Goal: Task Accomplishment & Management: Manage account settings

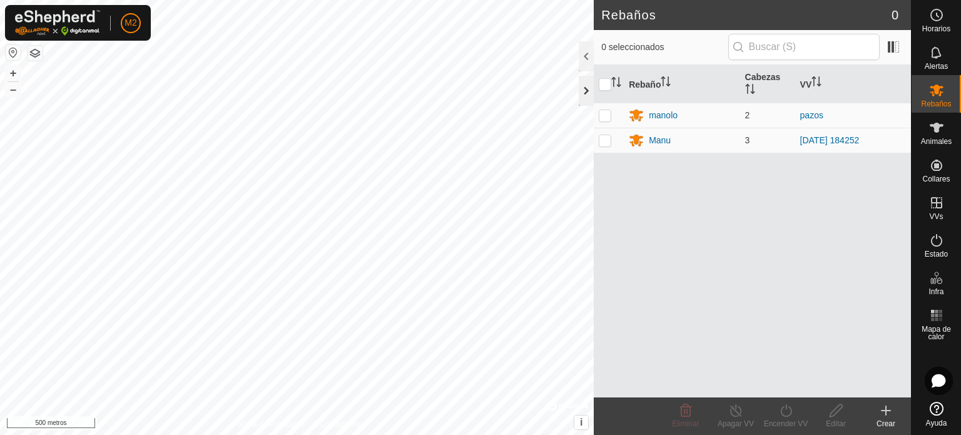
click at [580, 88] on div at bounding box center [586, 91] width 15 height 30
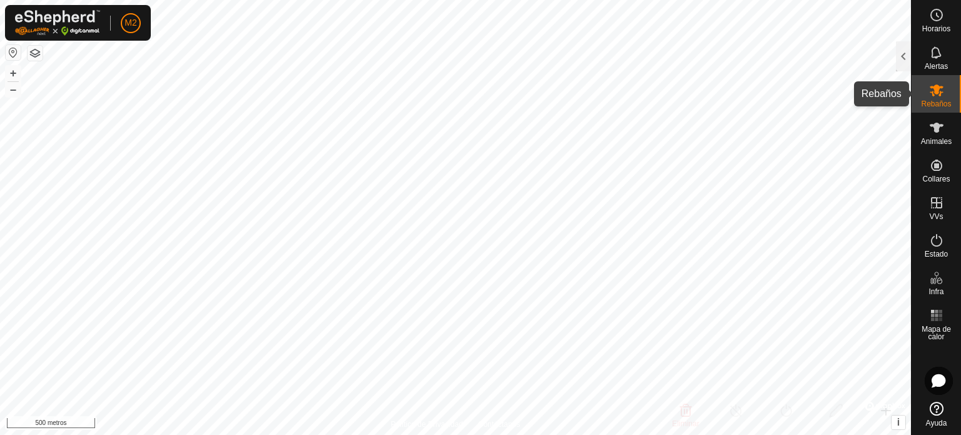
click at [931, 101] on font "Rebaños" at bounding box center [936, 103] width 30 height 9
click at [903, 64] on div at bounding box center [903, 56] width 15 height 30
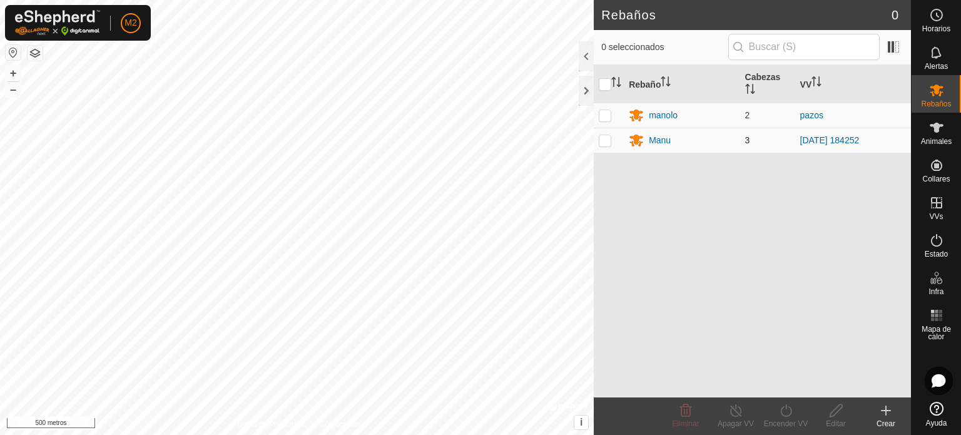
click at [603, 138] on p-checkbox at bounding box center [605, 140] width 13 height 10
checkbox input "true"
click at [736, 409] on icon at bounding box center [736, 410] width 16 height 15
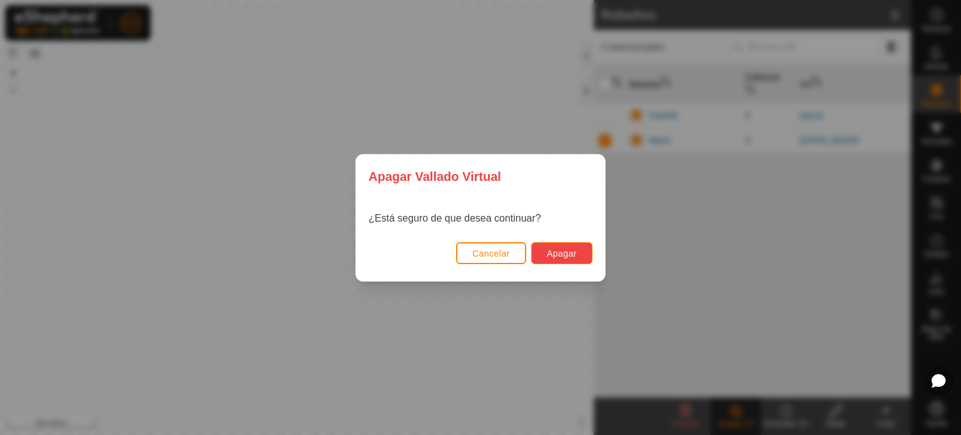
click at [574, 253] on font "Apagar" at bounding box center [562, 253] width 30 height 10
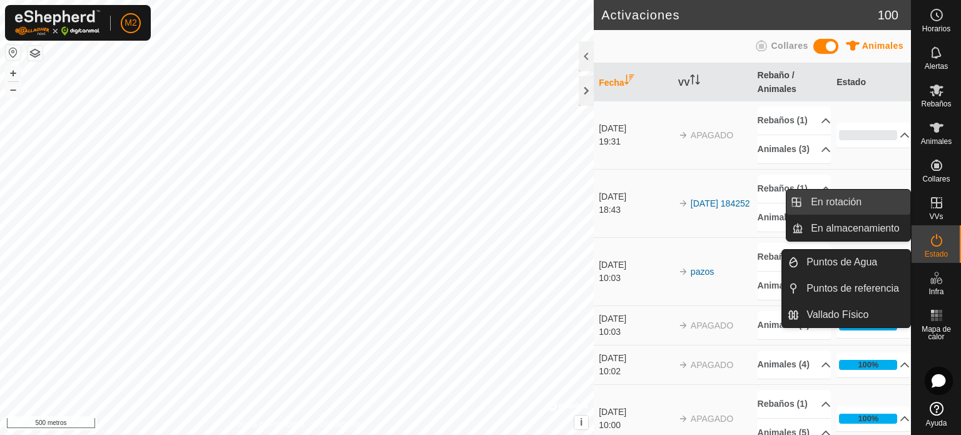
click at [843, 198] on link "En rotación" at bounding box center [856, 202] width 107 height 25
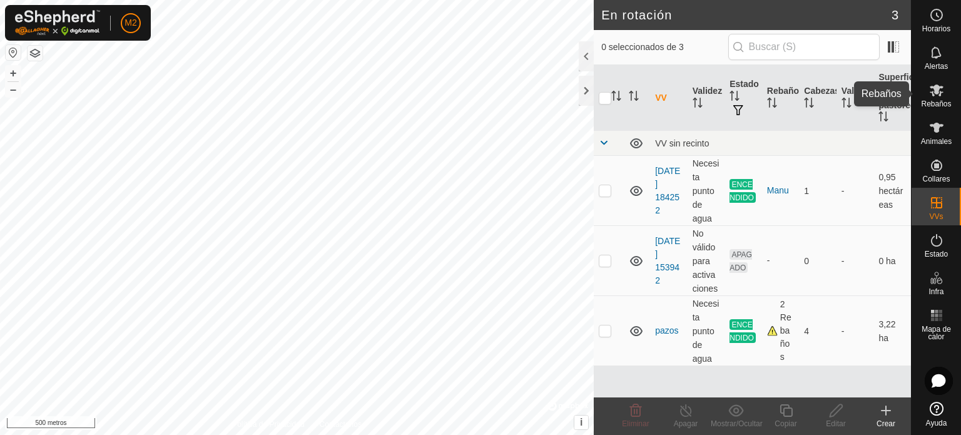
click at [930, 94] on icon at bounding box center [936, 90] width 15 height 15
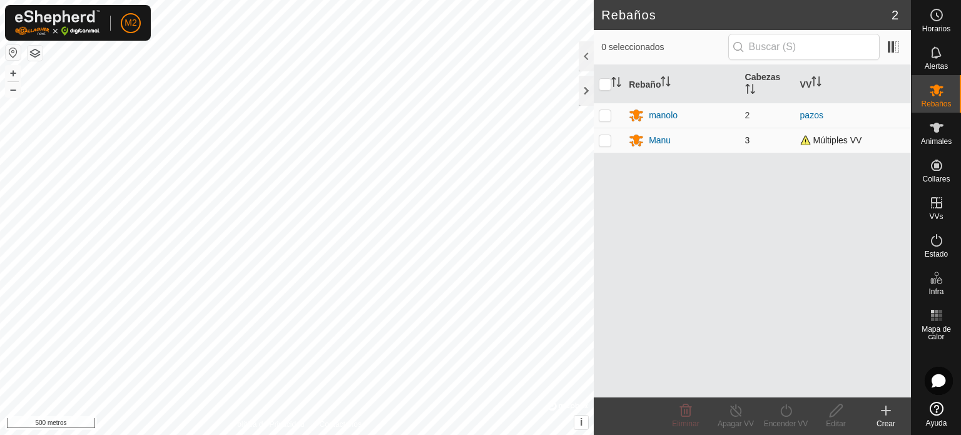
click at [604, 140] on p-checkbox at bounding box center [605, 140] width 13 height 10
checkbox input "true"
click at [733, 414] on icon at bounding box center [736, 410] width 16 height 15
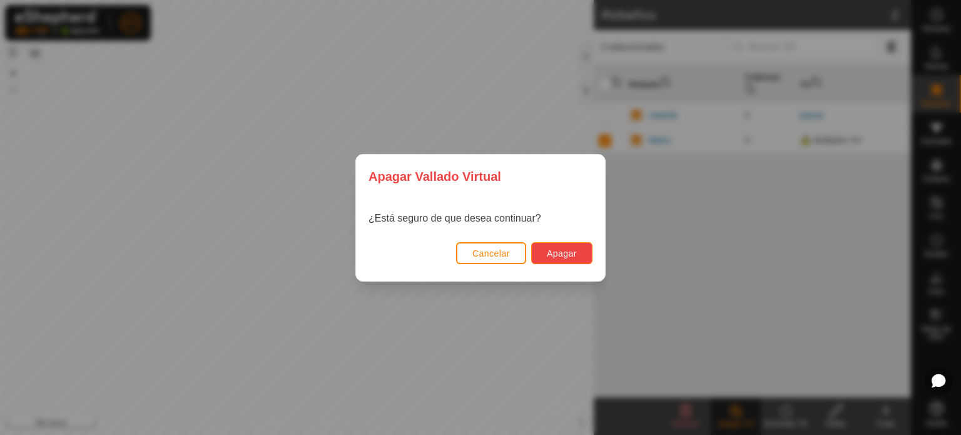
click at [569, 256] on font "Apagar" at bounding box center [562, 253] width 30 height 10
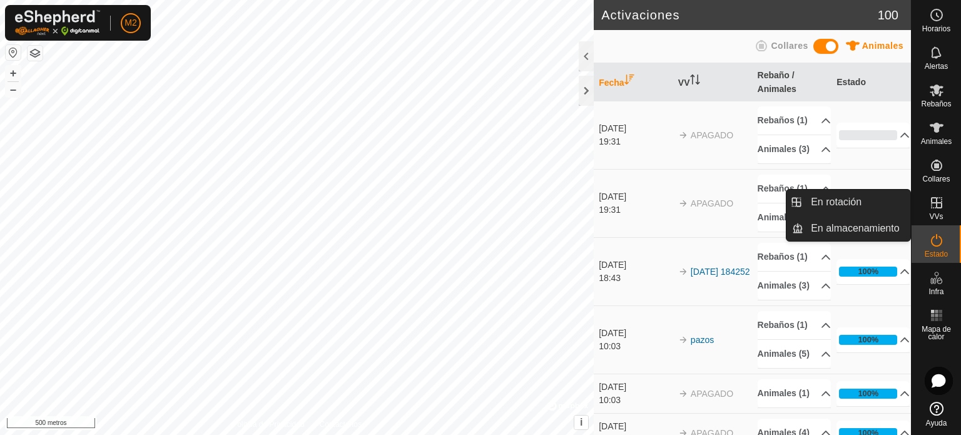
click at [933, 205] on icon at bounding box center [936, 202] width 15 height 15
click at [871, 201] on link "En rotación" at bounding box center [856, 202] width 107 height 25
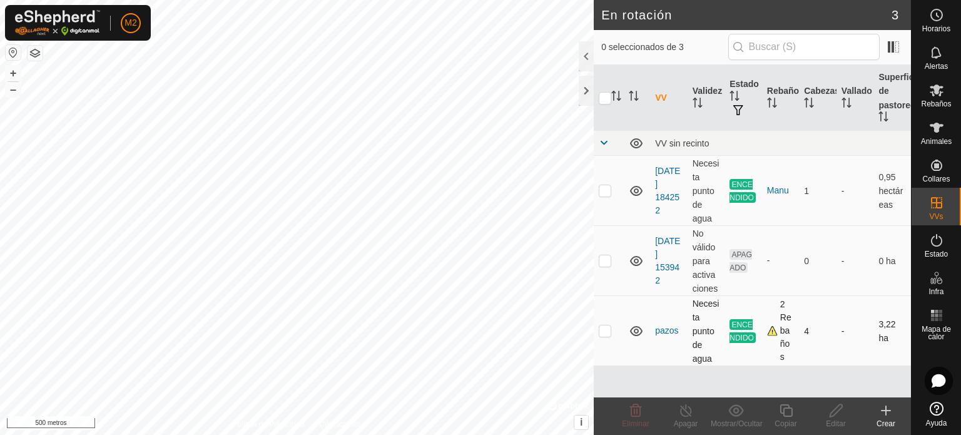
click at [635, 335] on icon at bounding box center [636, 331] width 13 height 10
click at [638, 330] on icon at bounding box center [636, 330] width 15 height 15
click at [633, 331] on icon at bounding box center [636, 330] width 15 height 15
click at [634, 331] on icon at bounding box center [636, 330] width 15 height 15
click at [611, 335] on p-checkbox at bounding box center [605, 330] width 13 height 10
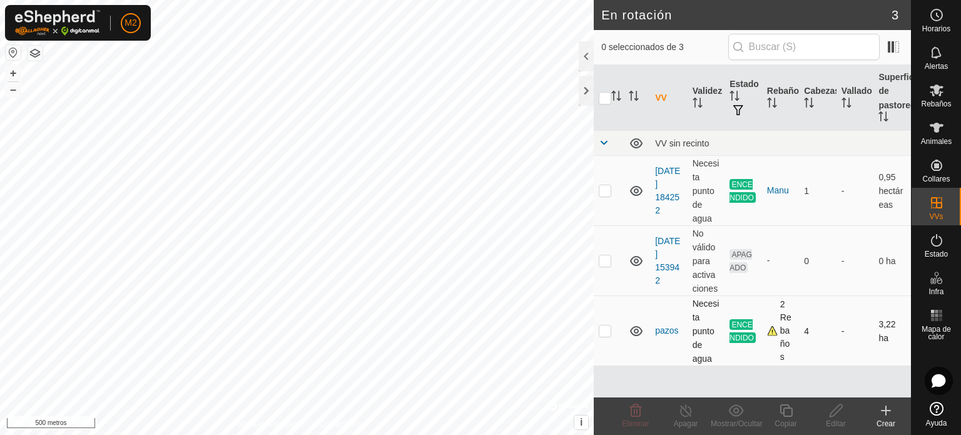
checkbox input "true"
click at [883, 414] on icon at bounding box center [885, 410] width 15 height 15
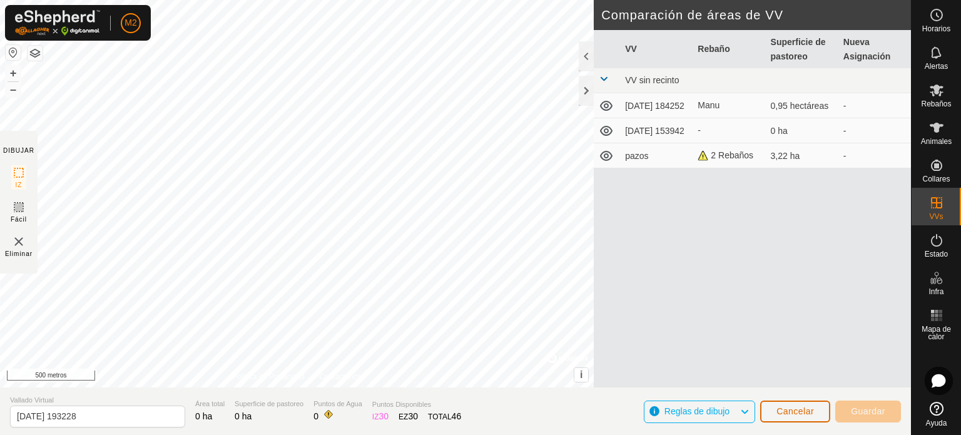
click at [798, 410] on font "Cancelar" at bounding box center [795, 411] width 38 height 10
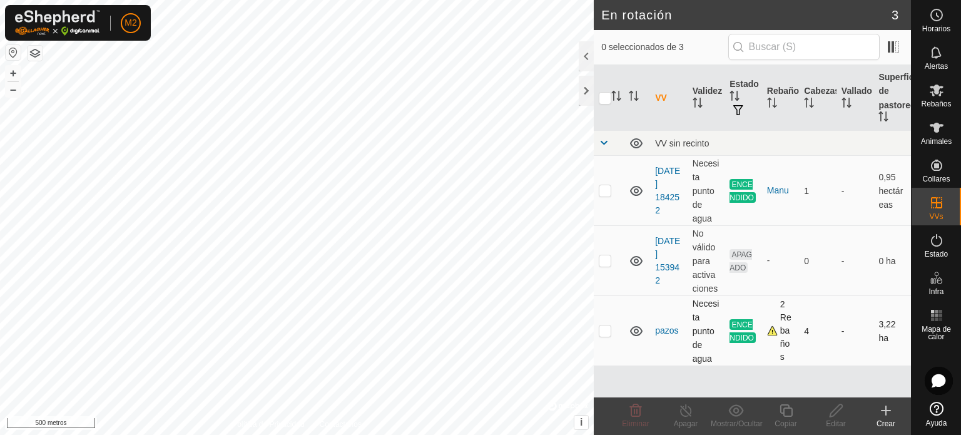
click at [636, 332] on icon at bounding box center [636, 331] width 13 height 10
click at [676, 340] on td "pazos" at bounding box center [669, 331] width 38 height 70
click at [608, 333] on p-checkbox at bounding box center [605, 330] width 13 height 10
checkbox input "true"
click at [683, 410] on icon at bounding box center [686, 410] width 16 height 15
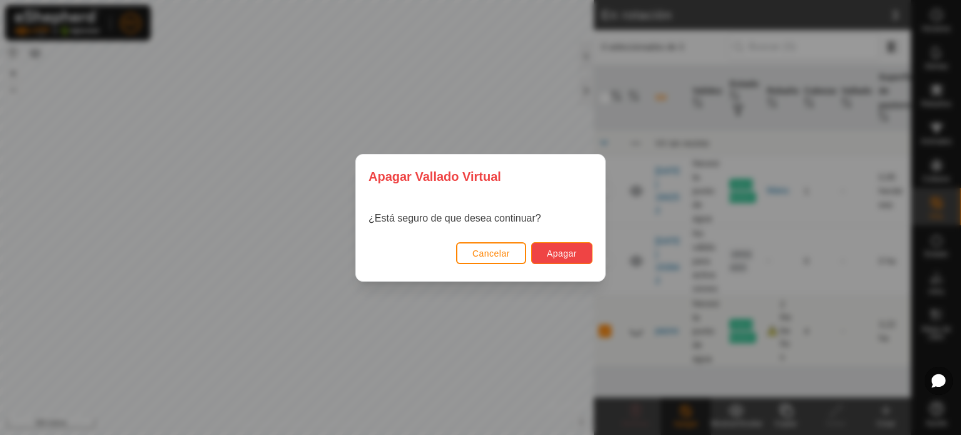
click at [563, 252] on font "Apagar" at bounding box center [562, 253] width 30 height 10
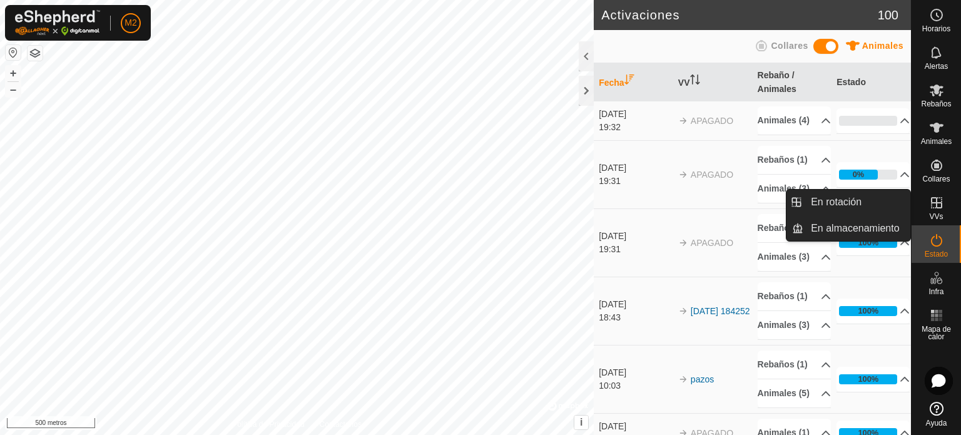
click at [931, 203] on icon at bounding box center [936, 202] width 11 height 11
click at [856, 207] on link "En rotación" at bounding box center [856, 202] width 107 height 25
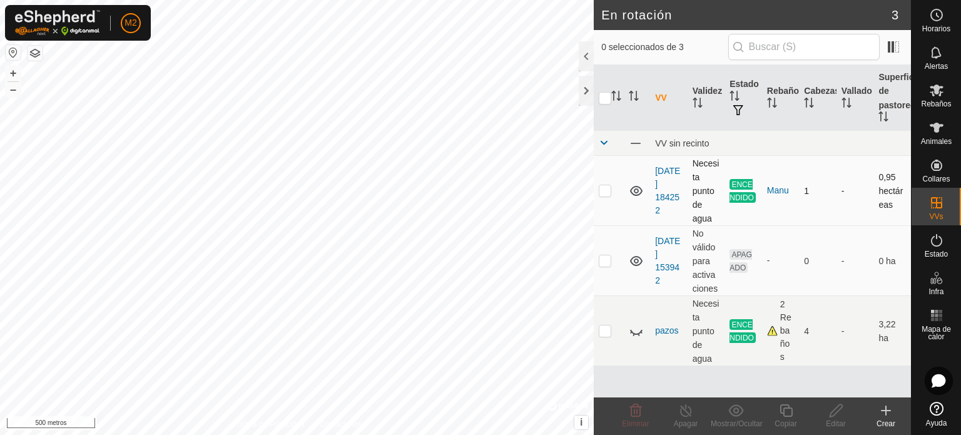
click at [606, 190] on p-checkbox at bounding box center [605, 190] width 13 height 10
checkbox input "true"
click at [683, 409] on line at bounding box center [686, 411] width 10 height 10
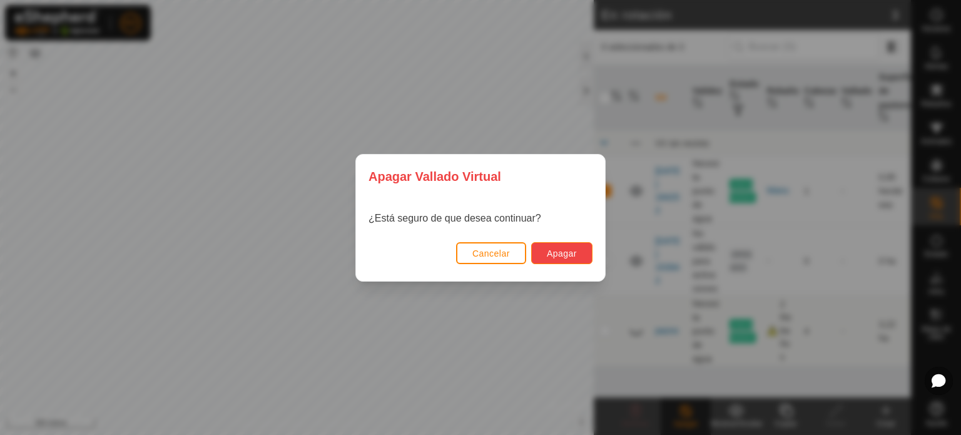
click at [567, 248] on font "Apagar" at bounding box center [562, 253] width 30 height 10
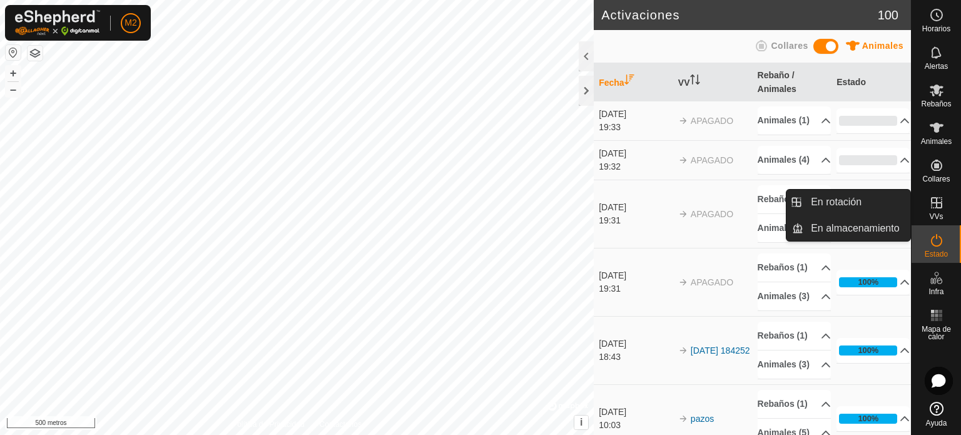
click at [937, 200] on icon at bounding box center [936, 202] width 15 height 15
click at [841, 201] on link "En rotación" at bounding box center [856, 202] width 107 height 25
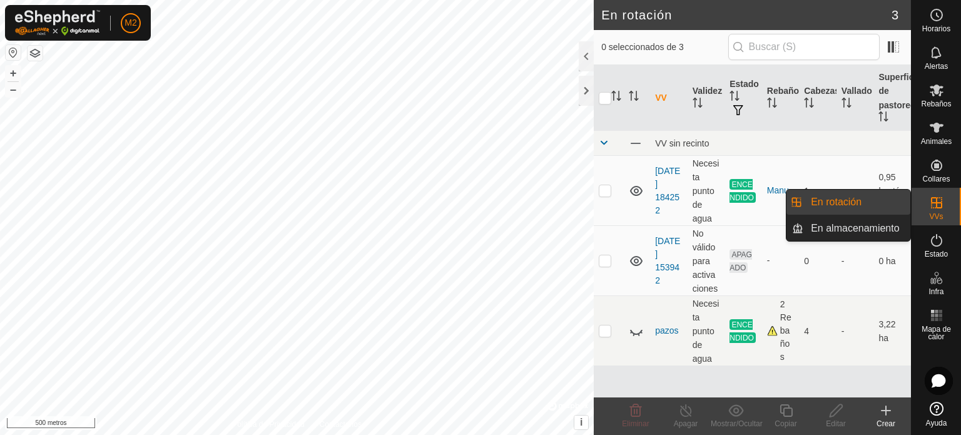
click at [841, 201] on link "En rotación" at bounding box center [856, 202] width 107 height 25
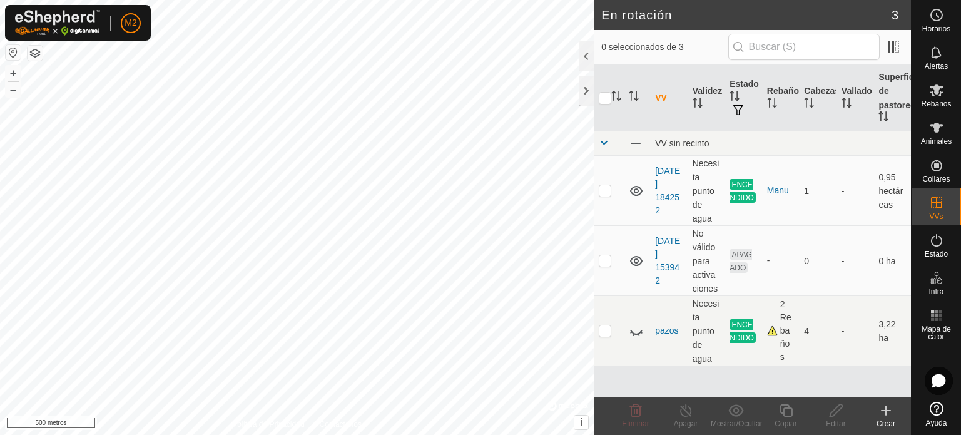
click at [885, 410] on icon at bounding box center [885, 410] width 15 height 15
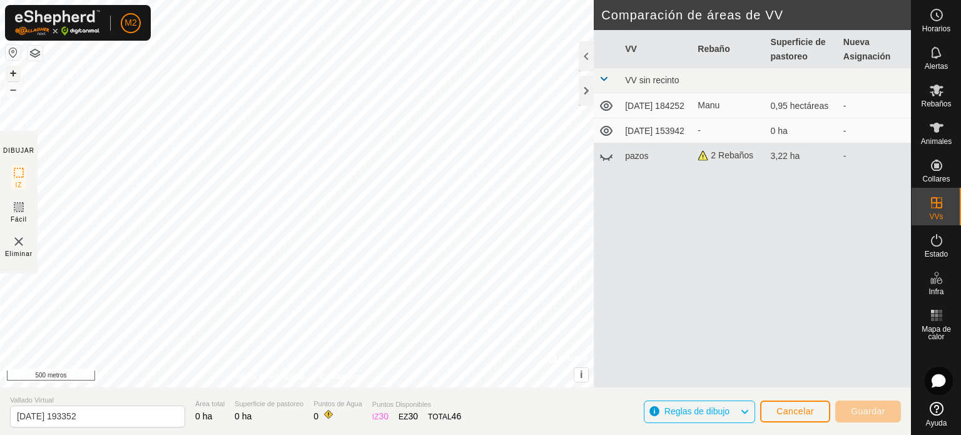
click at [14, 73] on font "+" at bounding box center [13, 72] width 7 height 13
click at [13, 74] on font "+" at bounding box center [13, 72] width 7 height 13
click at [372, 0] on html "M2 Horarios Alertas Rebaños Animales Collares VVs Estado Infra Mapa de calor Ay…" at bounding box center [480, 217] width 961 height 435
click at [370, 0] on html "M2 Horarios Alertas Rebaños Animales Collares VVs Estado Infra Mapa de calor Ay…" at bounding box center [480, 217] width 961 height 435
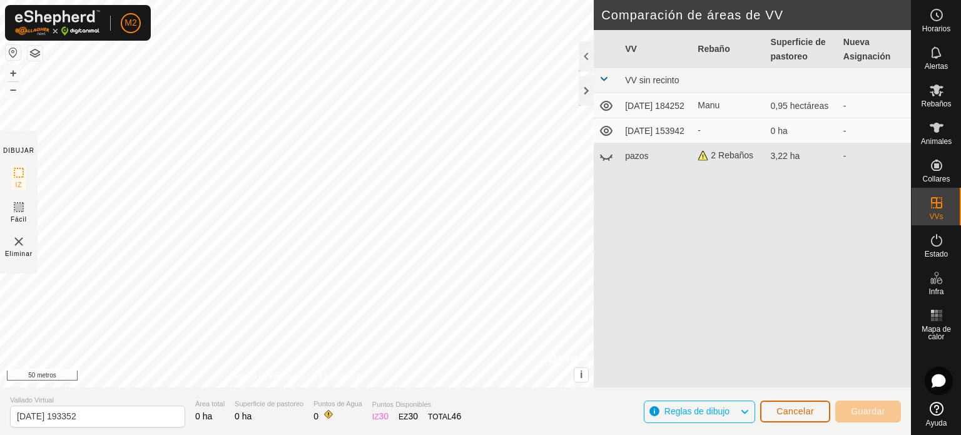
click at [803, 409] on font "Cancelar" at bounding box center [795, 411] width 38 height 10
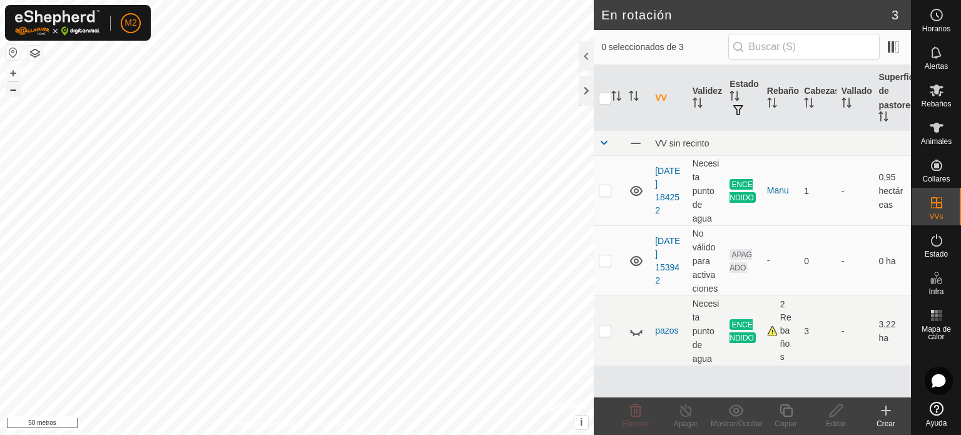
click at [15, 91] on font "–" at bounding box center [13, 89] width 6 height 13
click at [887, 409] on icon at bounding box center [885, 410] width 15 height 15
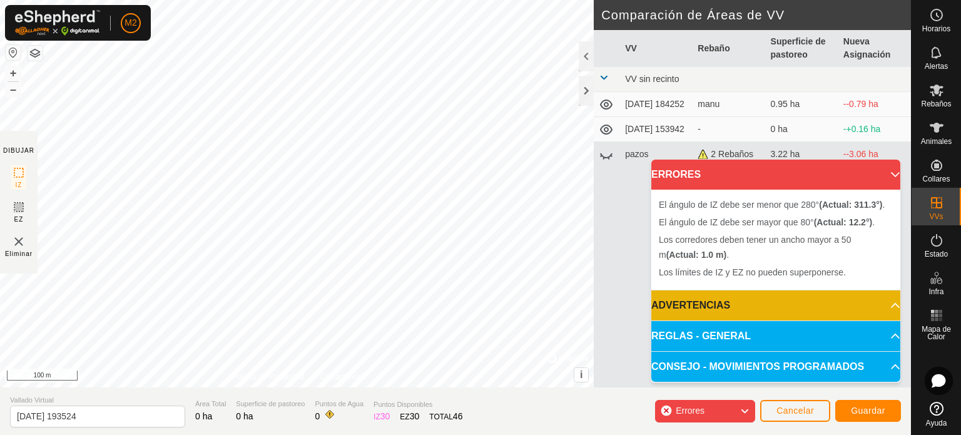
click at [348, 129] on div "El ángulo de IZ debe ser mayor que 80° (Actual: 12.2°) . + – ⇧ i © Mapbox , © O…" at bounding box center [297, 193] width 594 height 387
click at [785, 411] on span "Cancelar" at bounding box center [795, 410] width 38 height 10
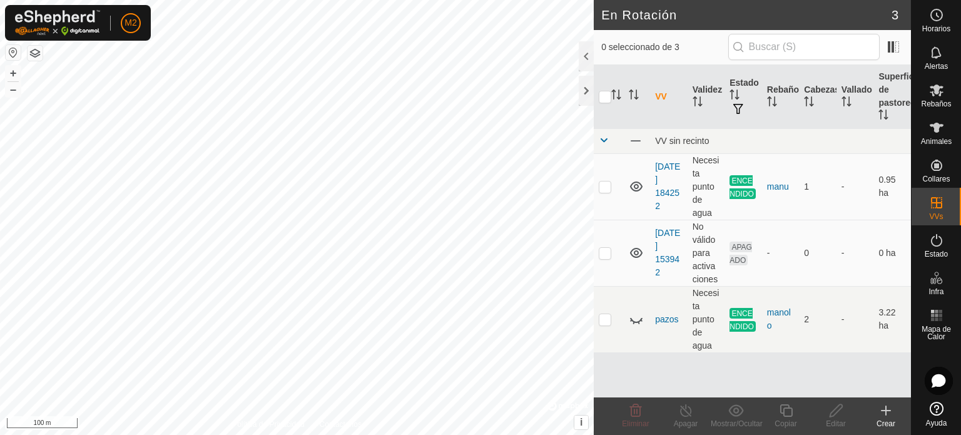
click at [890, 412] on icon at bounding box center [885, 410] width 15 height 15
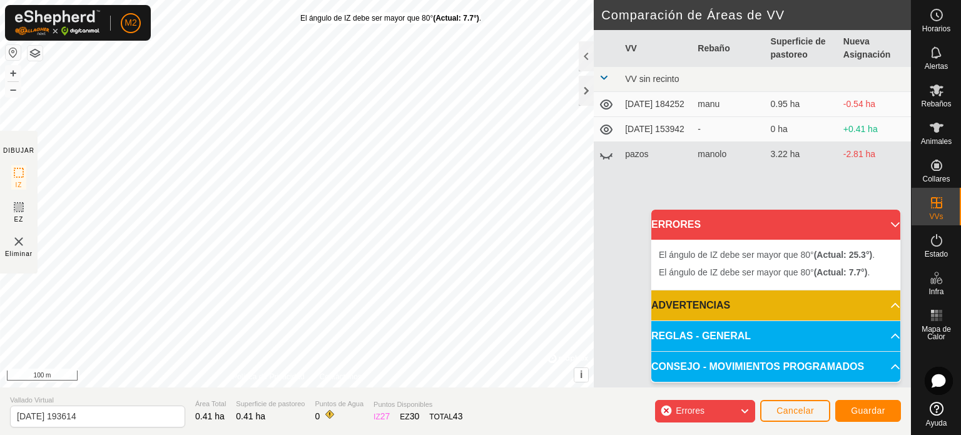
click at [300, 13] on div "El ángulo de IZ debe ser mayor que 80° (Actual: 7.7°) ." at bounding box center [390, 18] width 181 height 11
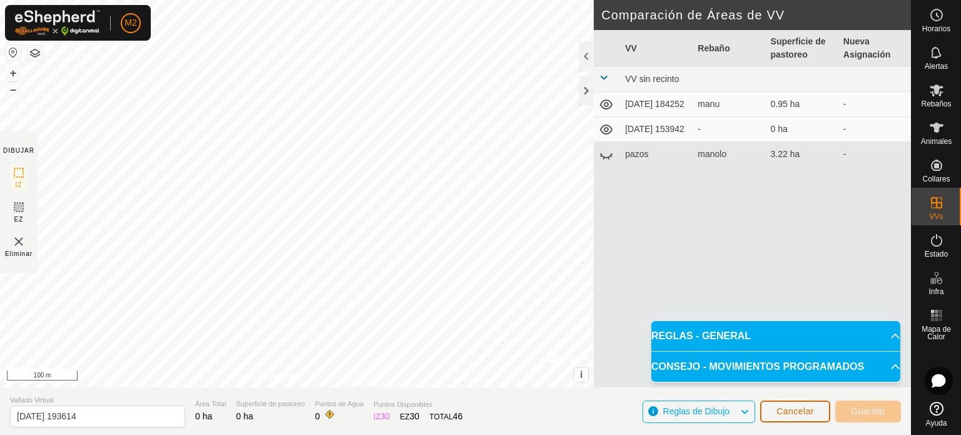
click at [810, 412] on span "Cancelar" at bounding box center [795, 411] width 38 height 10
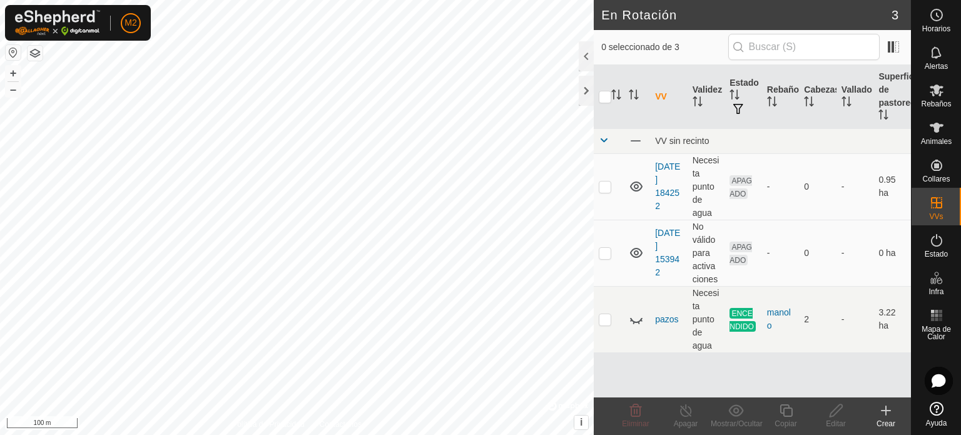
click at [890, 415] on icon at bounding box center [885, 410] width 15 height 15
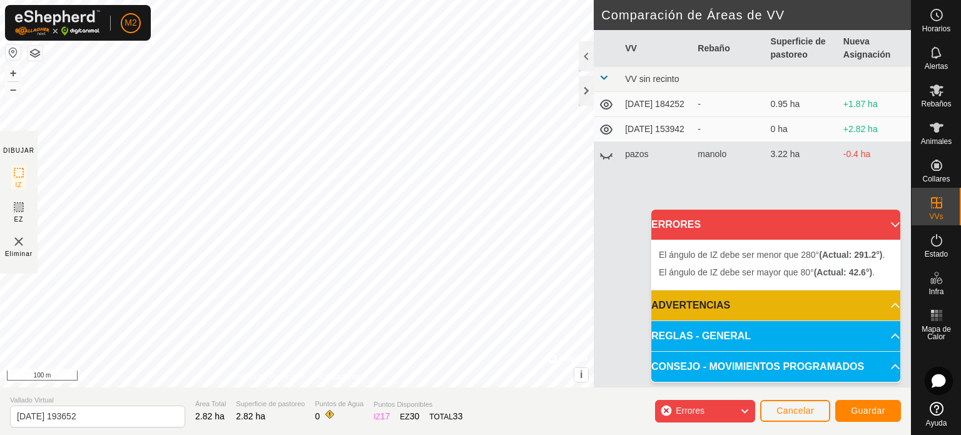
drag, startPoint x: 423, startPoint y: 330, endPoint x: 430, endPoint y: 302, distance: 28.5
click at [430, 303] on div "El ángulo de IZ debe ser mayor que 80° (Actual: 42.6°) ." at bounding box center [430, 303] width 0 height 0
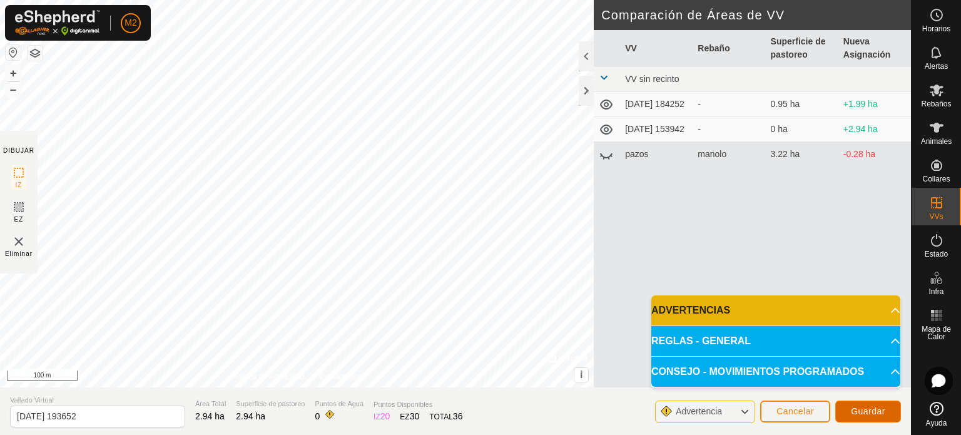
click at [863, 410] on span "Guardar" at bounding box center [868, 411] width 34 height 10
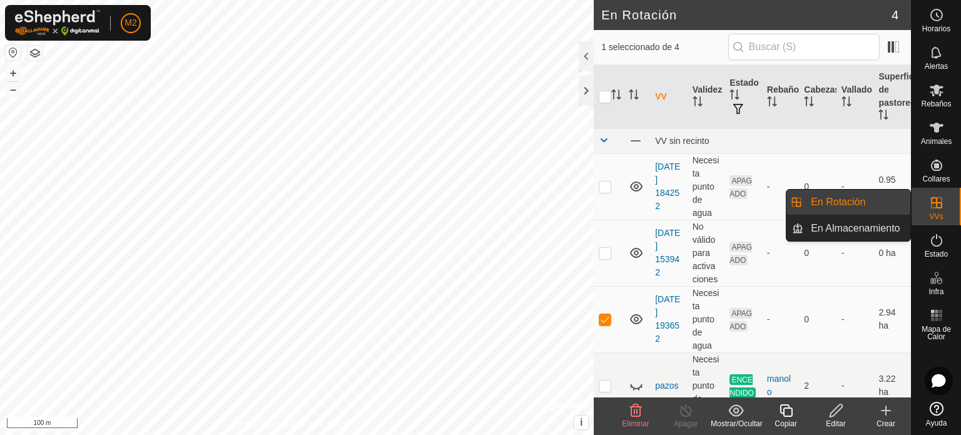
click at [926, 197] on es-virtualpaddocks-svg-icon at bounding box center [936, 203] width 23 height 20
click at [939, 207] on icon at bounding box center [936, 202] width 11 height 11
click at [868, 199] on link "En Rotación" at bounding box center [856, 202] width 107 height 25
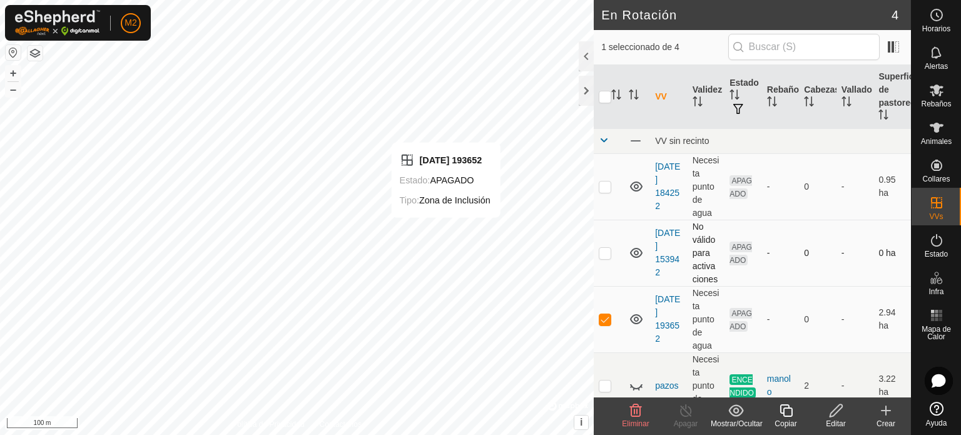
checkbox input "false"
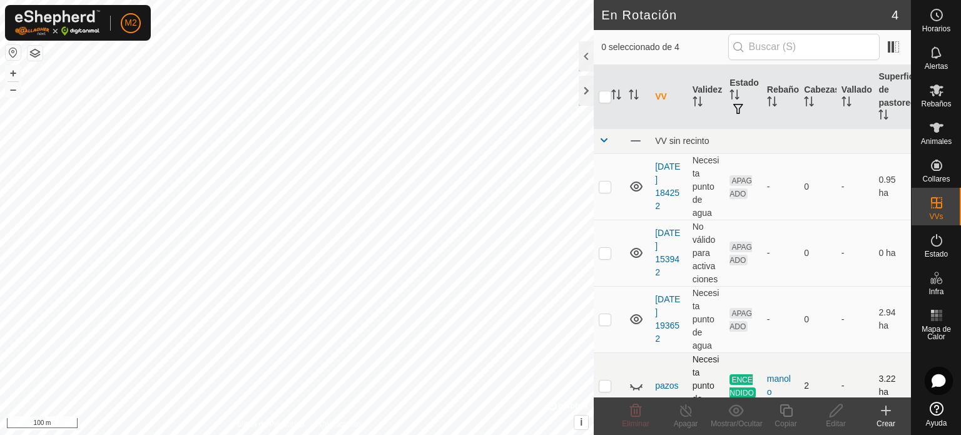
click at [608, 382] on p-checkbox at bounding box center [605, 385] width 13 height 10
checkbox input "true"
checkbox input "false"
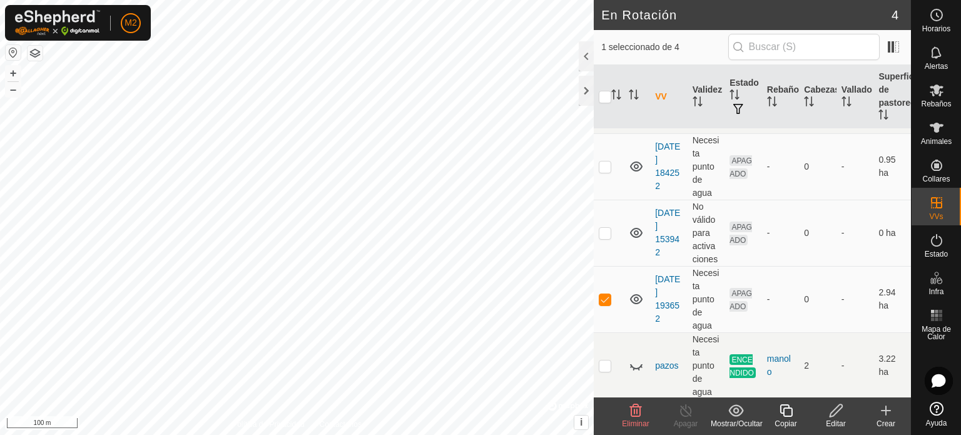
click at [838, 409] on icon at bounding box center [836, 410] width 16 height 15
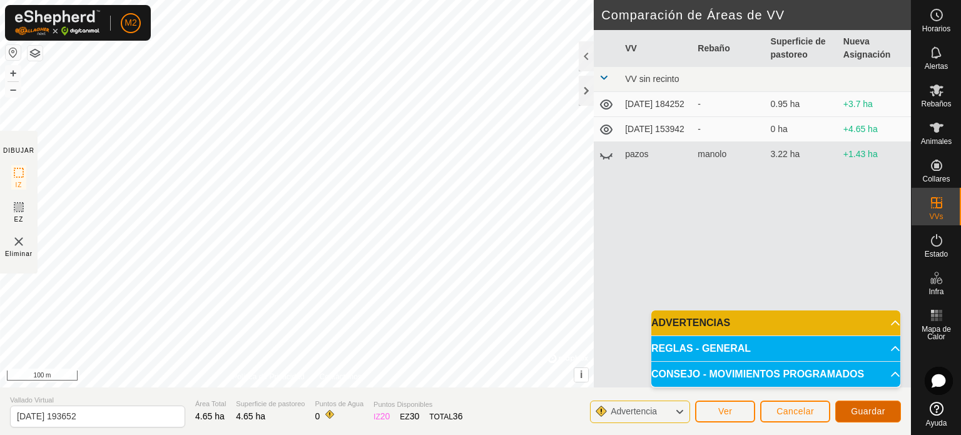
click at [870, 407] on span "Guardar" at bounding box center [868, 411] width 34 height 10
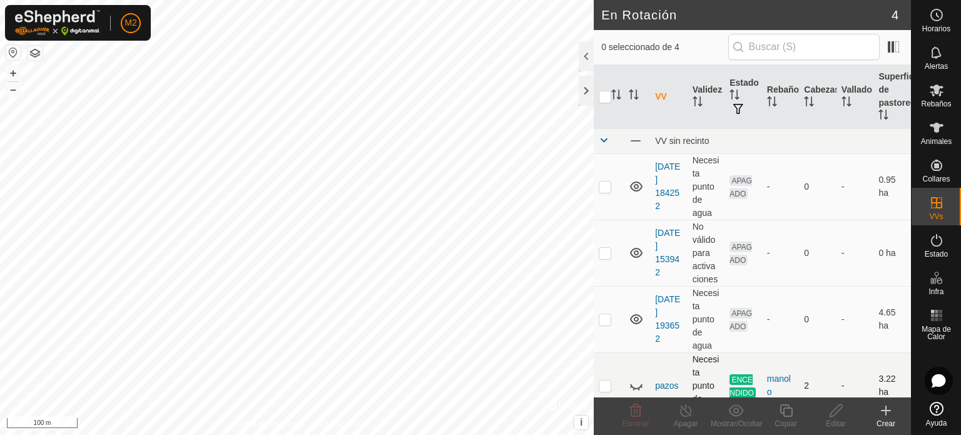
click at [634, 380] on icon at bounding box center [636, 385] width 15 height 15
click at [941, 98] on es-mob-svg-icon at bounding box center [936, 90] width 23 height 20
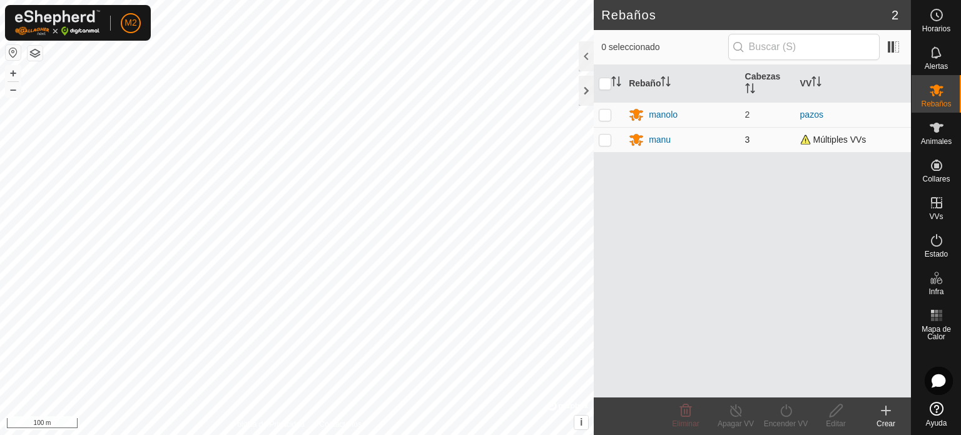
click at [601, 138] on p-checkbox at bounding box center [605, 140] width 13 height 10
checkbox input "true"
click at [741, 414] on icon at bounding box center [736, 410] width 16 height 15
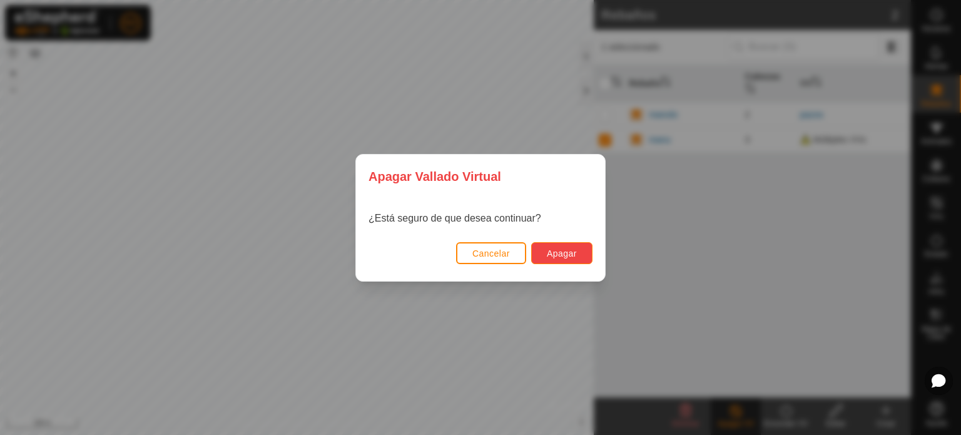
click at [554, 246] on button "Apagar" at bounding box center [561, 253] width 61 height 22
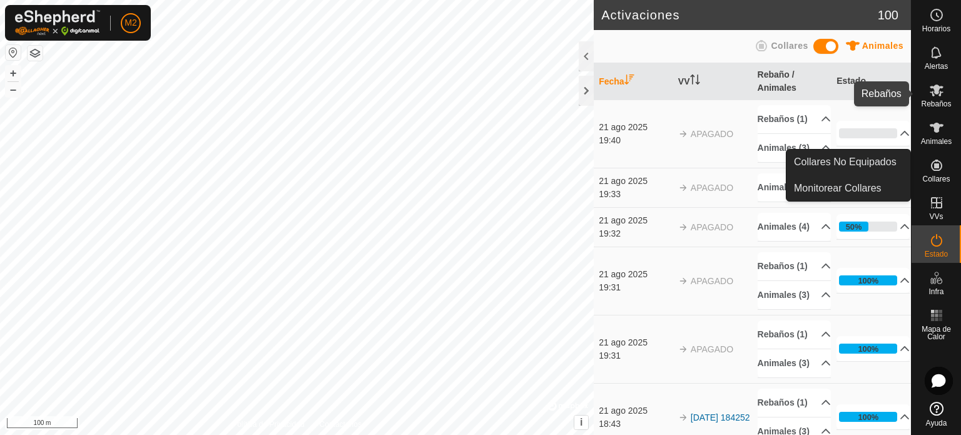
click at [940, 100] on span "Rebaños" at bounding box center [936, 104] width 30 height 8
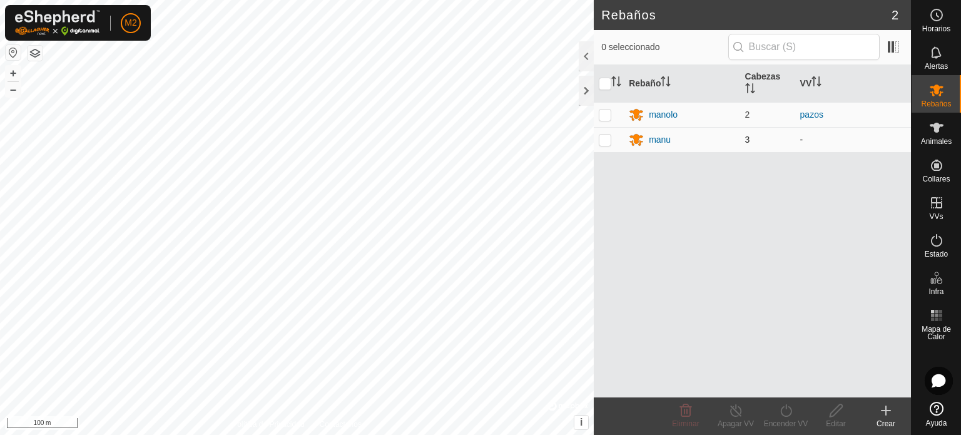
click at [606, 137] on p-checkbox at bounding box center [605, 140] width 13 height 10
checkbox input "true"
click at [785, 418] on div "Encender VV" at bounding box center [786, 423] width 50 height 11
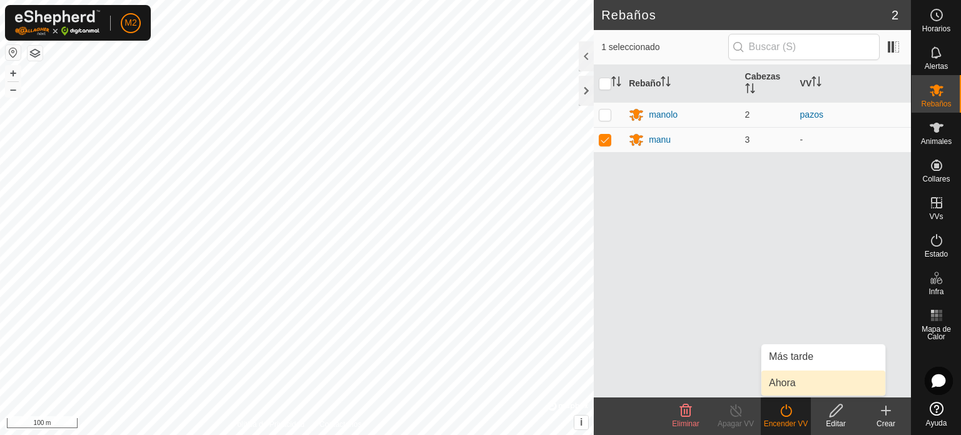
click at [785, 383] on link "Ahora" at bounding box center [823, 382] width 124 height 25
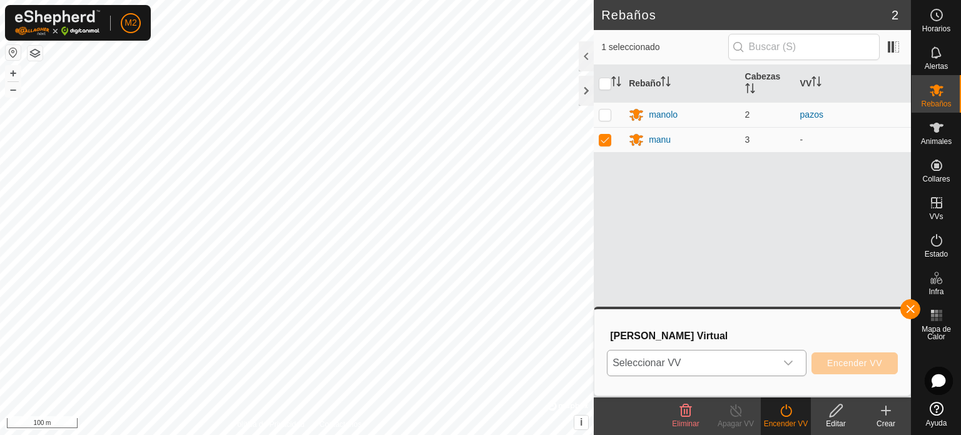
click at [788, 364] on icon "dropdown trigger" at bounding box center [788, 362] width 9 height 5
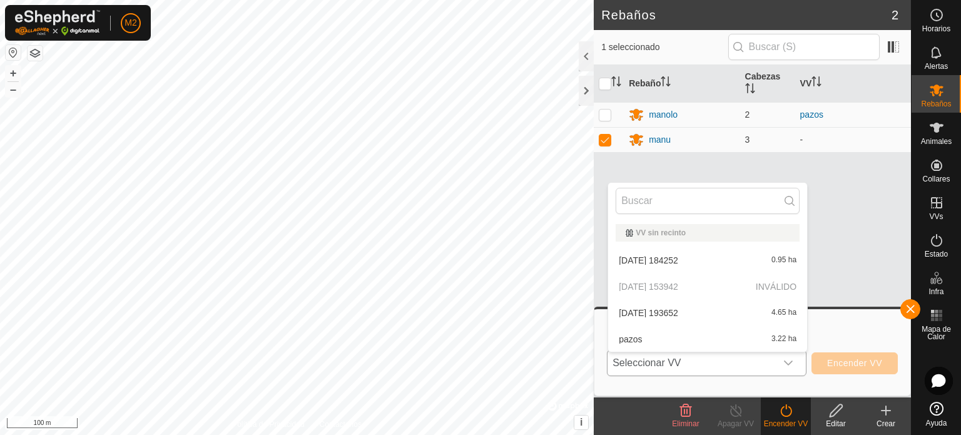
click at [625, 309] on li "[DATE] 193652 4.65 ha" at bounding box center [707, 312] width 199 height 25
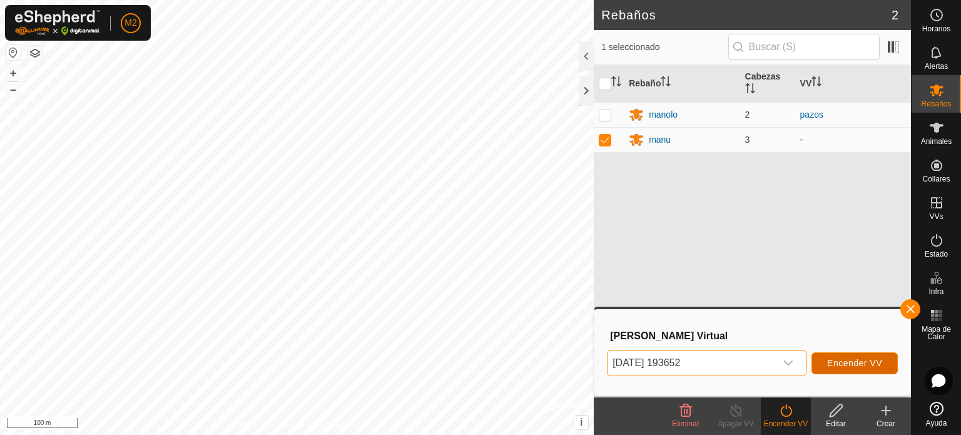
click at [858, 361] on span "Encender VV" at bounding box center [854, 363] width 55 height 10
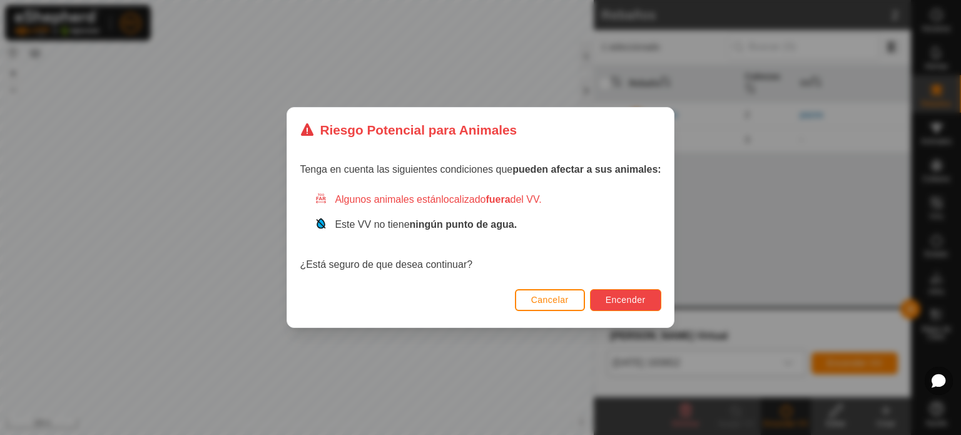
click at [609, 302] on span "Encender" at bounding box center [626, 300] width 40 height 10
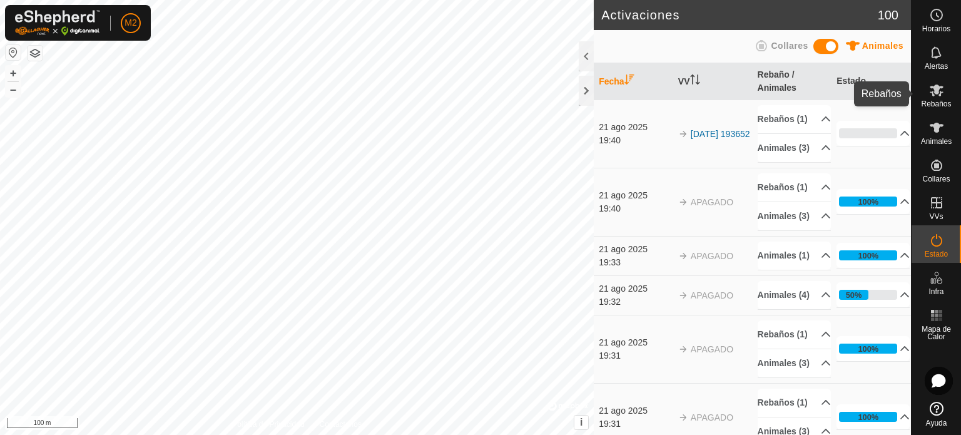
click at [934, 100] on span "Rebaños" at bounding box center [936, 104] width 30 height 8
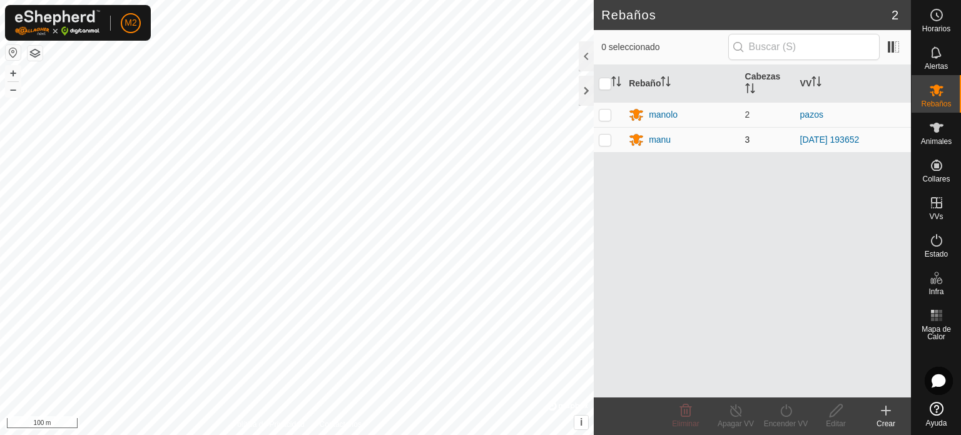
click at [601, 138] on p-checkbox at bounding box center [605, 140] width 13 height 10
checkbox input "true"
click at [739, 415] on line at bounding box center [736, 411] width 10 height 10
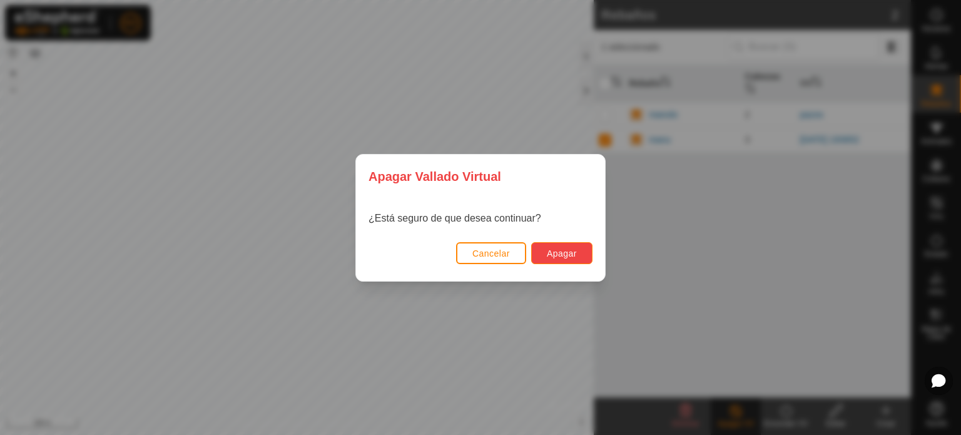
click at [552, 260] on button "Apagar" at bounding box center [561, 253] width 61 height 22
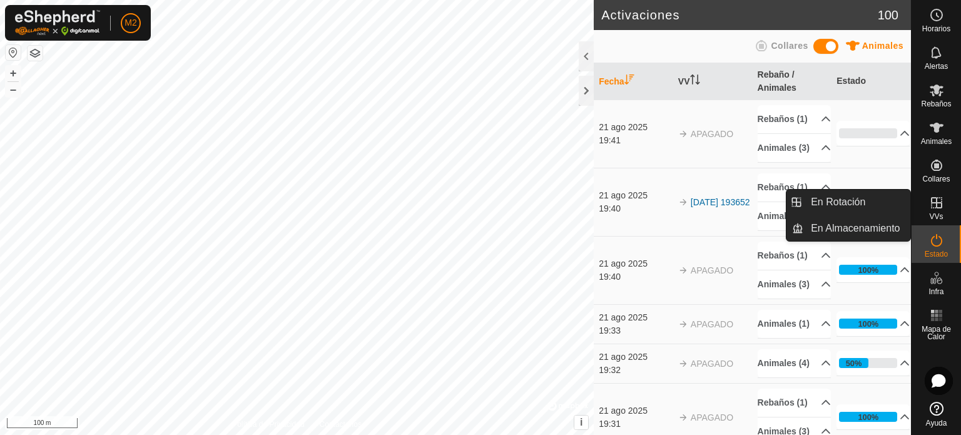
click at [936, 205] on icon at bounding box center [936, 202] width 11 height 11
click at [855, 203] on link "En Rotación" at bounding box center [856, 202] width 107 height 25
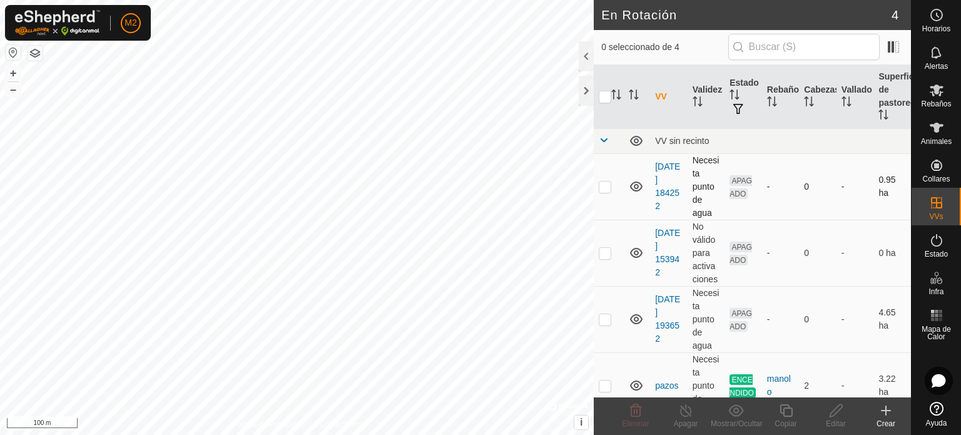
checkbox input "true"
click at [840, 415] on icon at bounding box center [836, 410] width 16 height 15
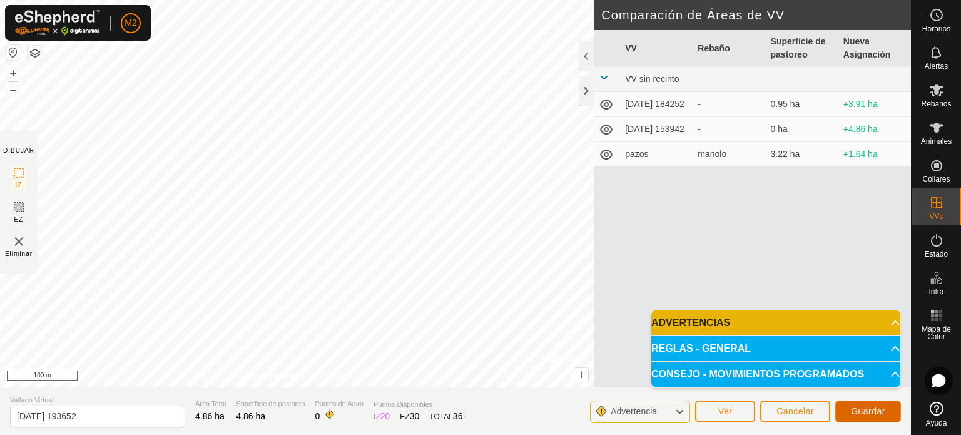
click at [866, 410] on span "Guardar" at bounding box center [868, 411] width 34 height 10
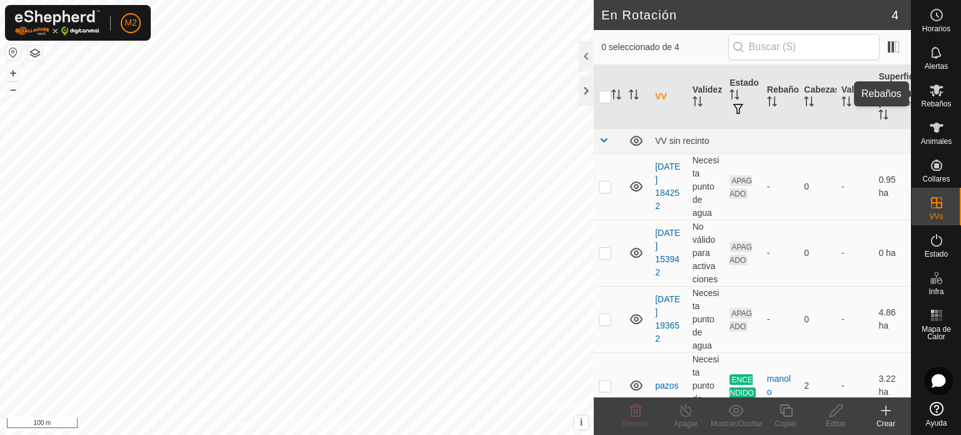
click at [935, 96] on icon at bounding box center [936, 90] width 15 height 15
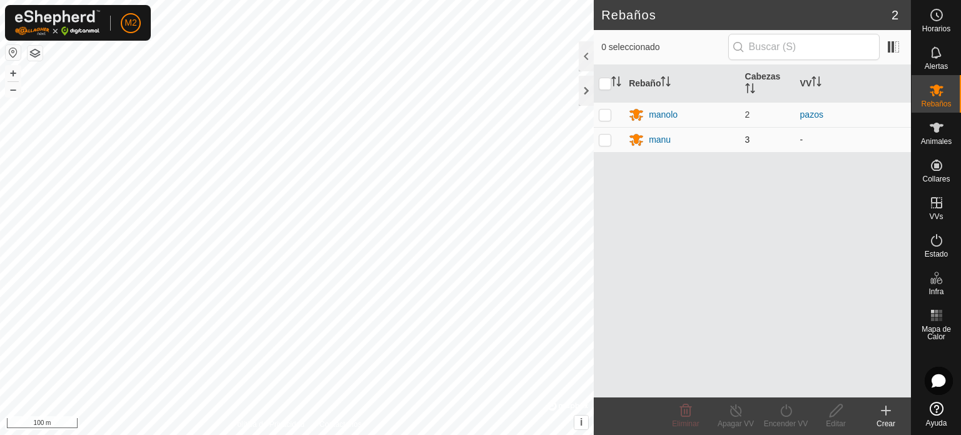
click at [603, 140] on p-checkbox at bounding box center [605, 140] width 13 height 10
checkbox input "true"
click at [781, 421] on div "Encender VV" at bounding box center [786, 423] width 50 height 11
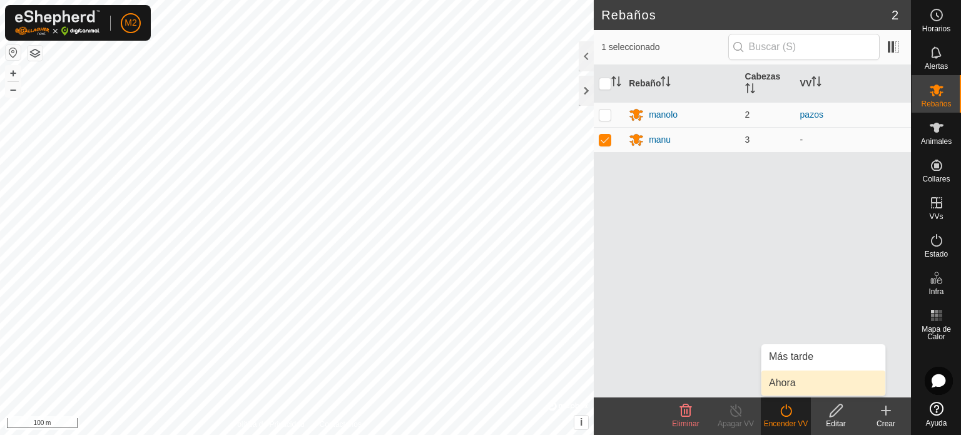
click at [775, 381] on link "Ahora" at bounding box center [823, 382] width 124 height 25
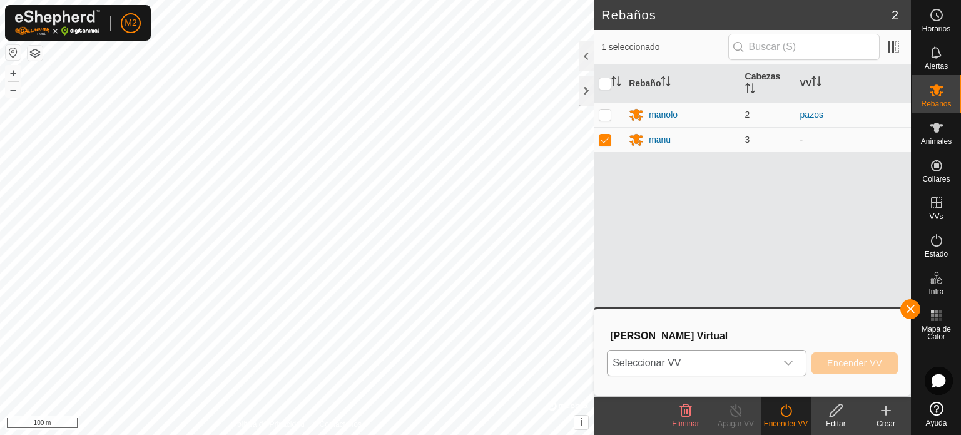
click at [788, 361] on icon "dropdown trigger" at bounding box center [788, 363] width 10 height 10
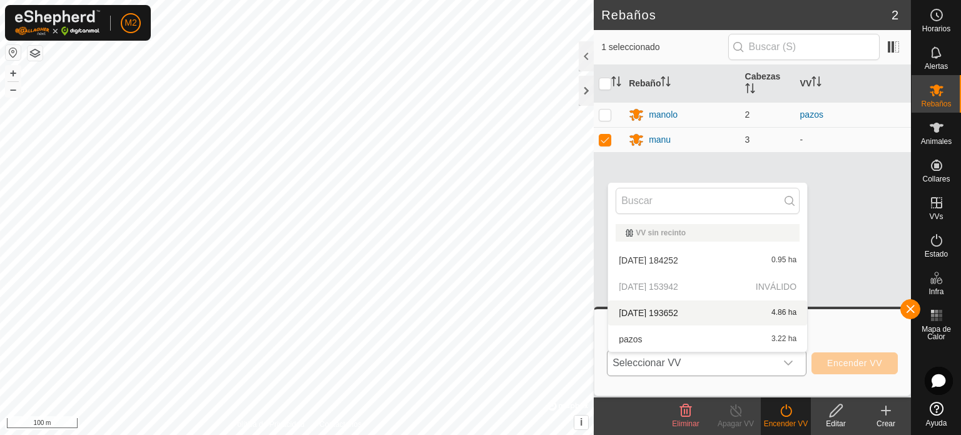
click at [674, 310] on li "[DATE] 193652 4.86 ha" at bounding box center [707, 312] width 199 height 25
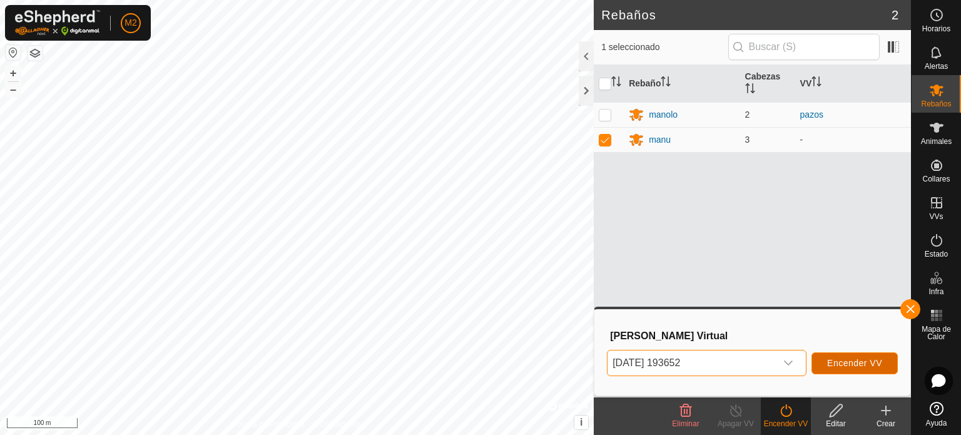
click at [846, 360] on span "Encender VV" at bounding box center [854, 363] width 55 height 10
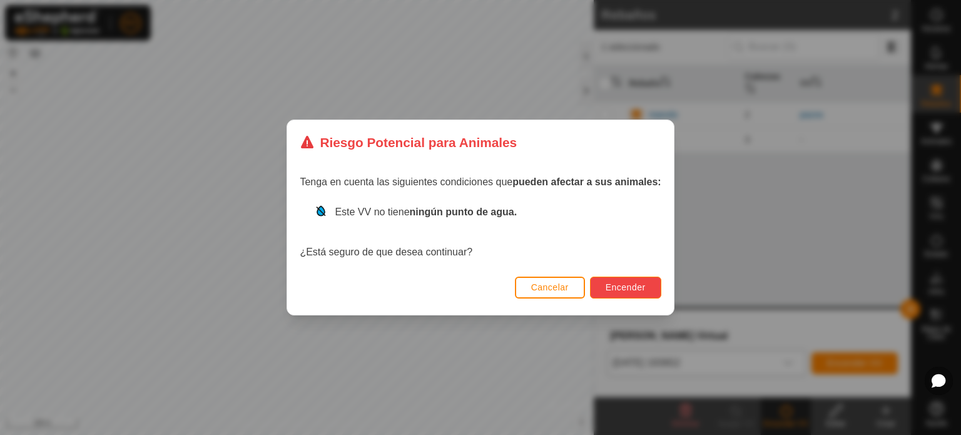
click at [613, 282] on span "Encender" at bounding box center [626, 287] width 40 height 10
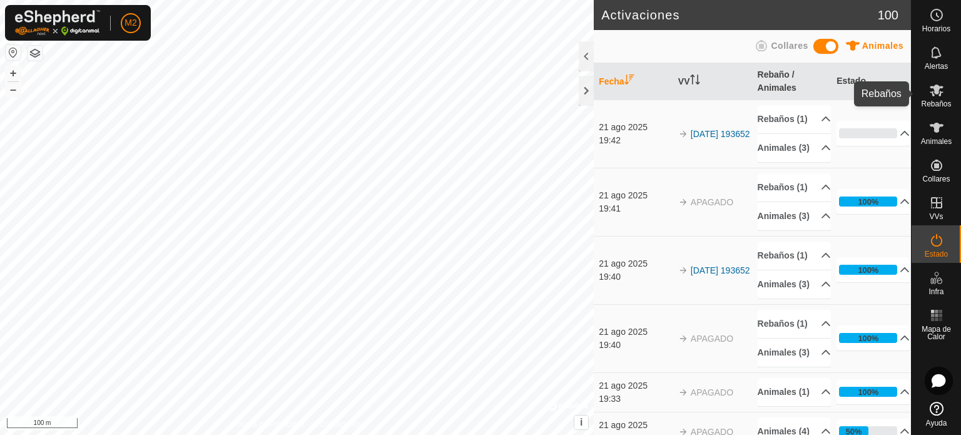
click at [933, 104] on span "Rebaños" at bounding box center [936, 104] width 30 height 8
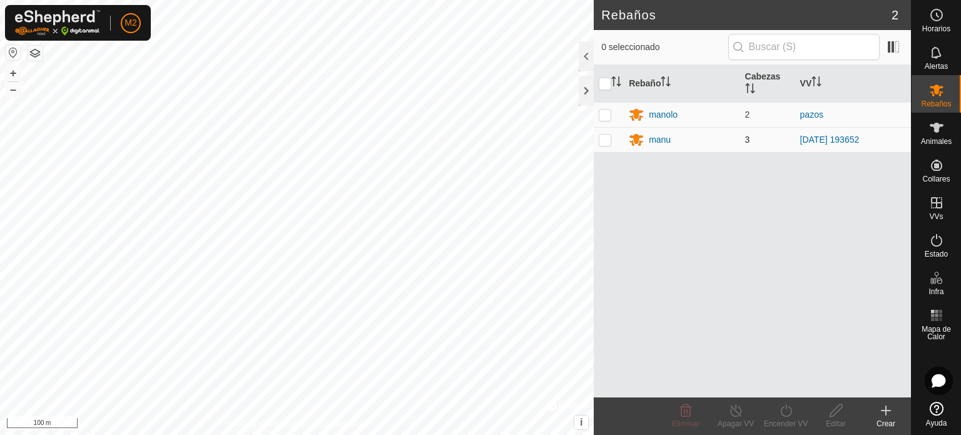
click at [604, 140] on p-checkbox at bounding box center [605, 140] width 13 height 10
checkbox input "true"
click at [738, 413] on icon at bounding box center [736, 410] width 16 height 15
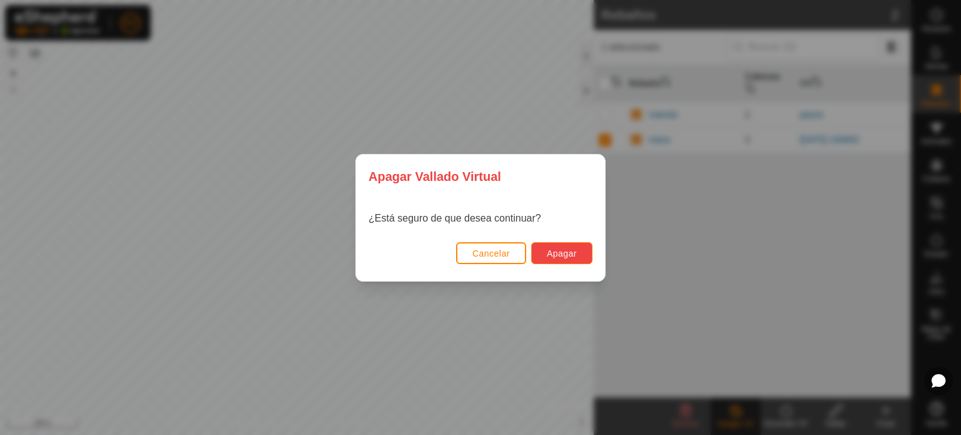
click at [567, 253] on span "Apagar" at bounding box center [562, 253] width 30 height 10
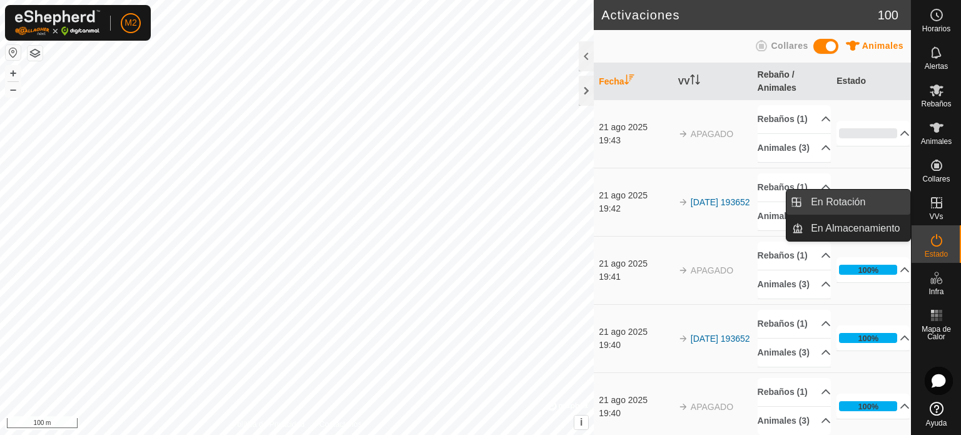
click at [866, 203] on link "En Rotación" at bounding box center [856, 202] width 107 height 25
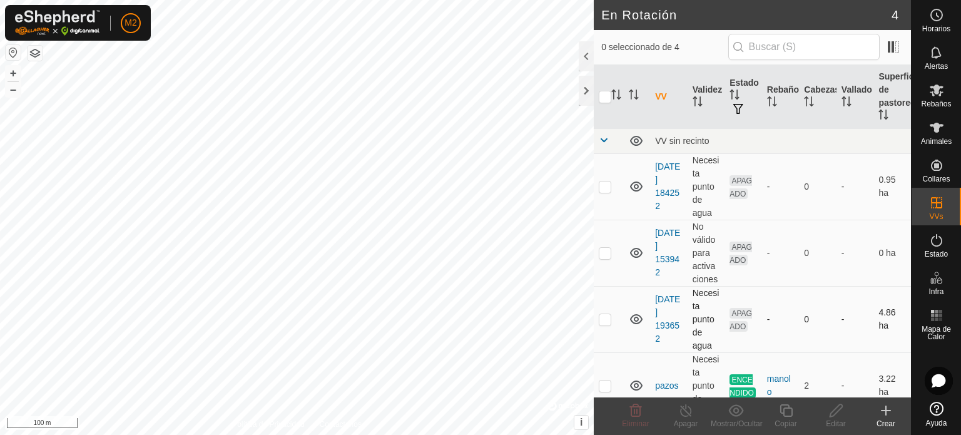
click at [604, 320] on p-checkbox at bounding box center [605, 319] width 13 height 10
checkbox input "true"
click at [833, 415] on icon at bounding box center [836, 410] width 13 height 13
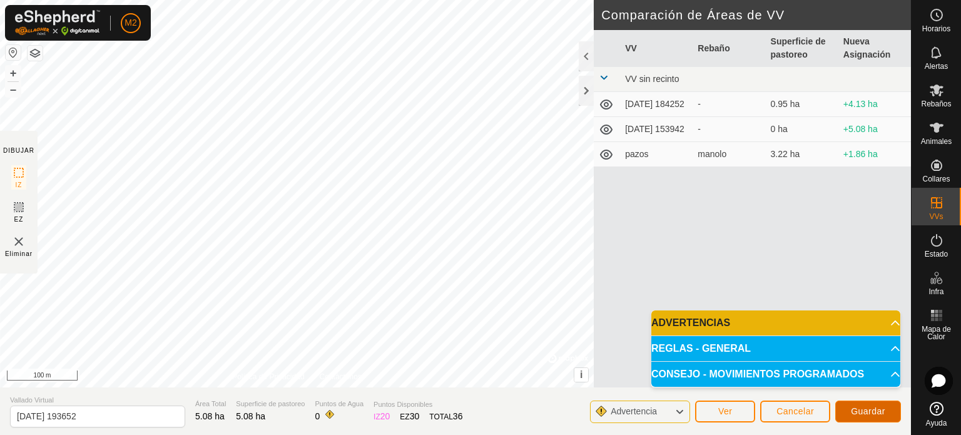
click at [865, 413] on span "Guardar" at bounding box center [868, 411] width 34 height 10
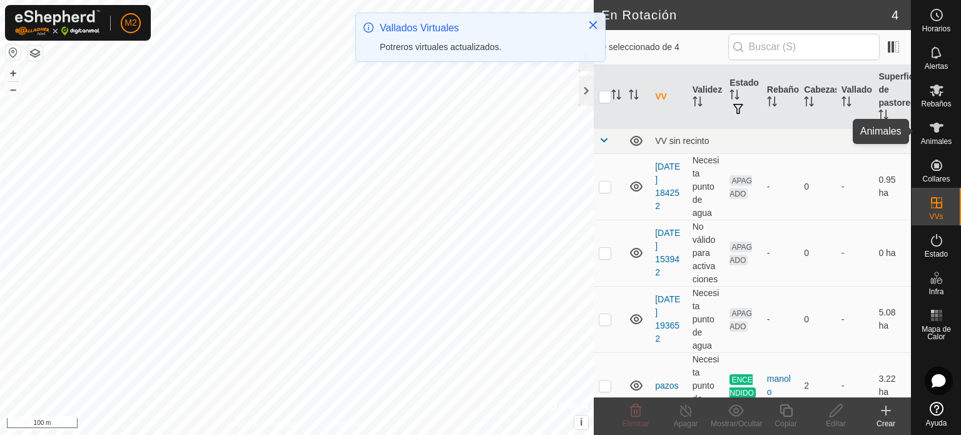
click at [940, 128] on icon at bounding box center [936, 127] width 15 height 15
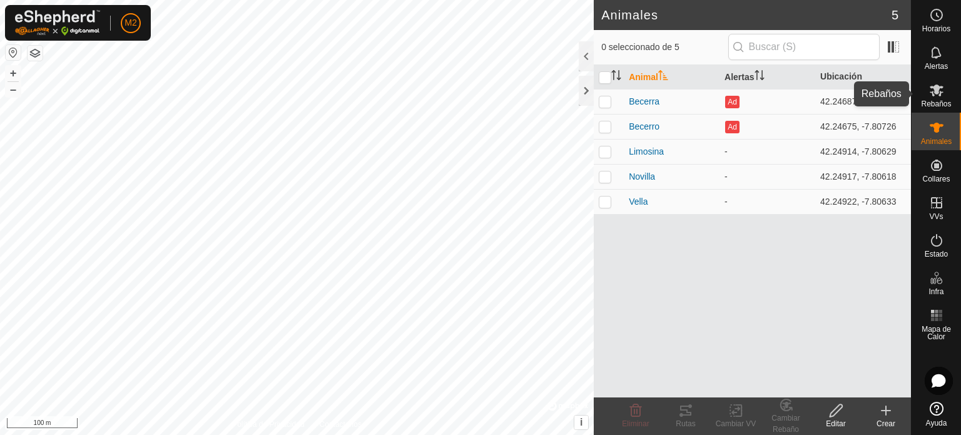
click at [937, 93] on icon at bounding box center [937, 90] width 14 height 12
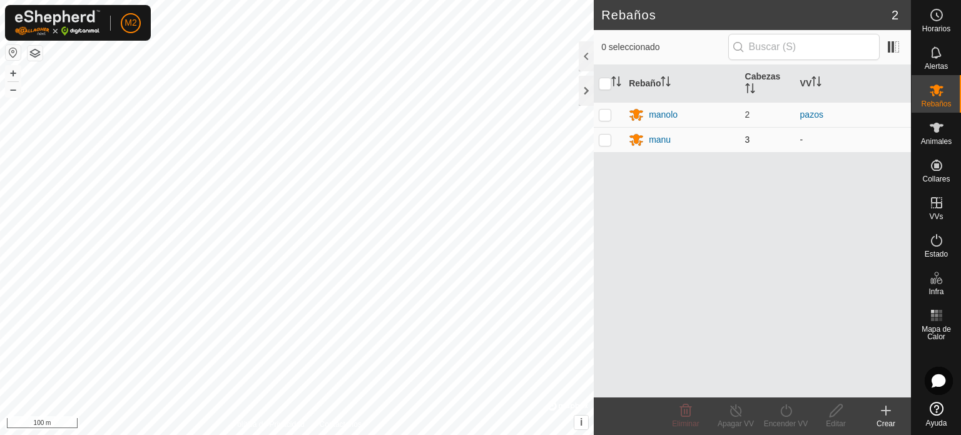
click at [602, 135] on p-checkbox at bounding box center [605, 140] width 13 height 10
checkbox input "true"
click at [788, 415] on icon at bounding box center [785, 410] width 11 height 13
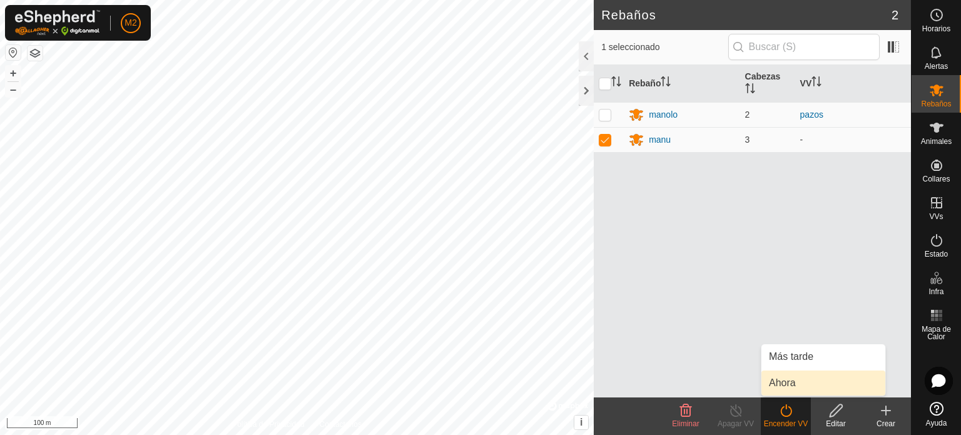
click at [777, 376] on link "Ahora" at bounding box center [823, 382] width 124 height 25
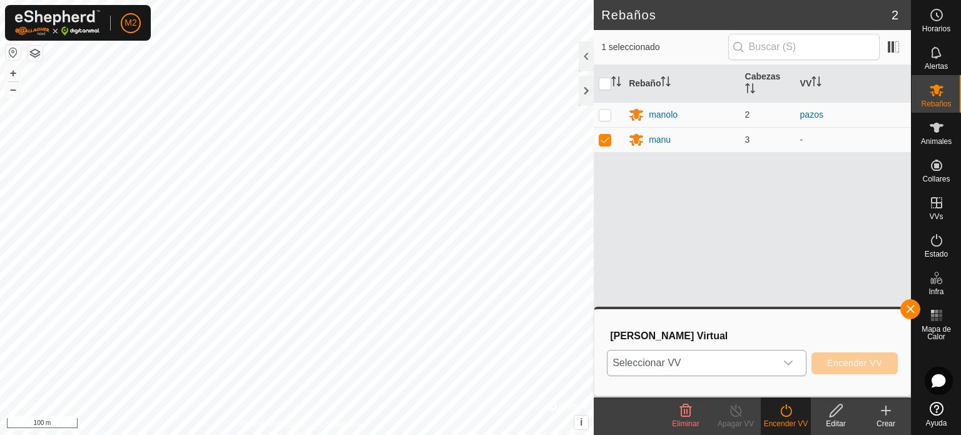
click at [791, 360] on icon "dropdown trigger" at bounding box center [788, 363] width 10 height 10
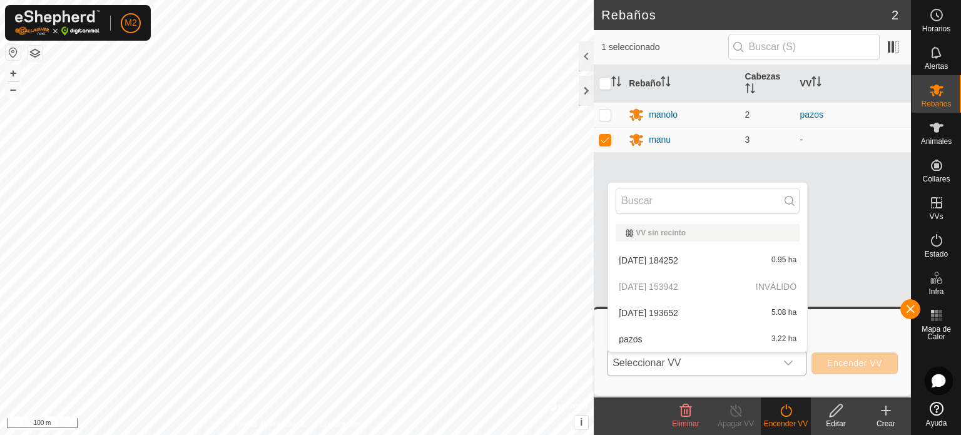
click at [683, 310] on li "[DATE] 193652 5.08 ha" at bounding box center [707, 312] width 199 height 25
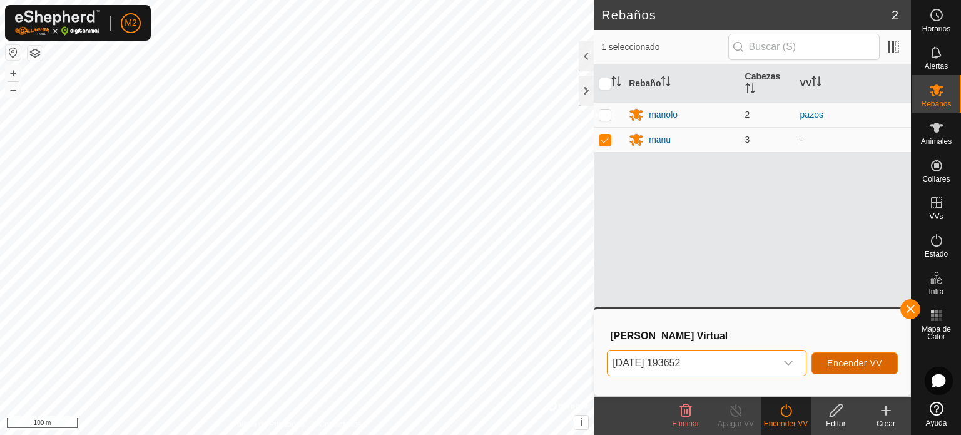
click at [839, 358] on span "Encender VV" at bounding box center [854, 363] width 55 height 10
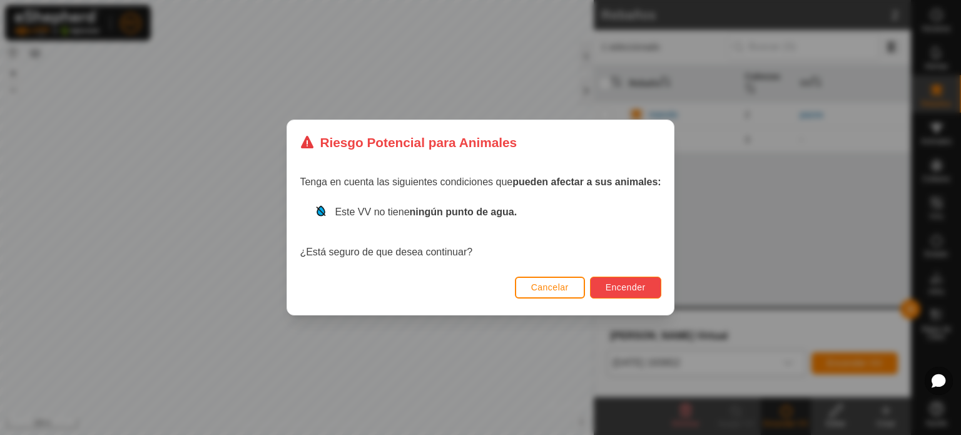
click at [630, 290] on span "Encender" at bounding box center [626, 287] width 40 height 10
